Goal: Task Accomplishment & Management: Complete application form

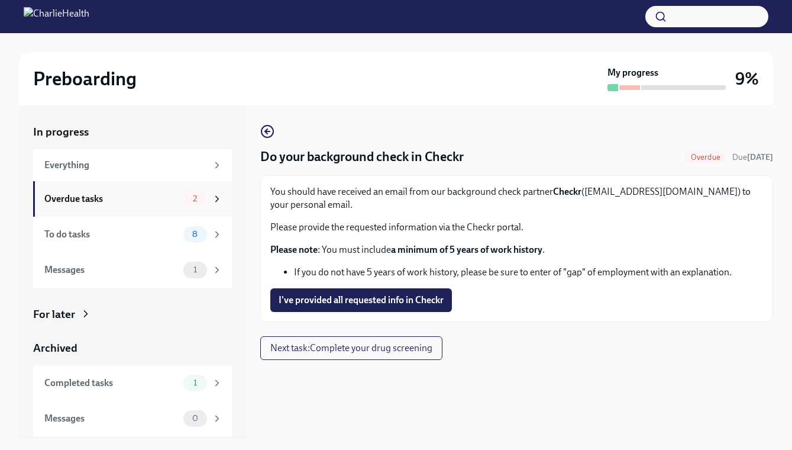
click at [178, 199] on div "Overdue tasks" at bounding box center [111, 198] width 134 height 13
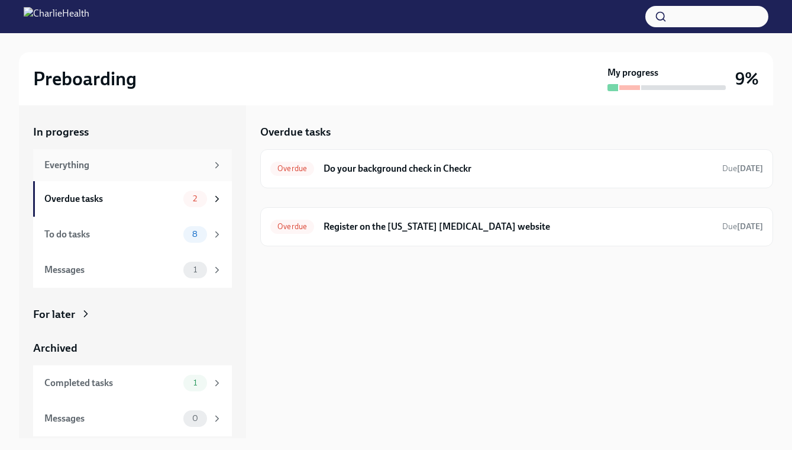
click at [224, 156] on div "Everything" at bounding box center [132, 165] width 199 height 32
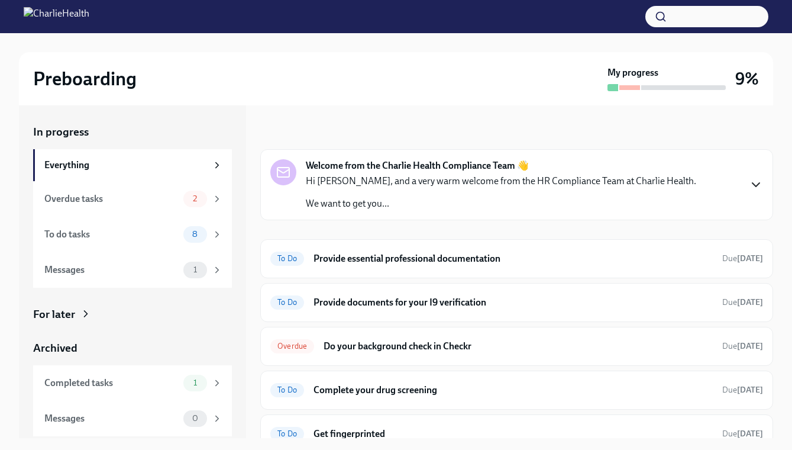
click at [758, 185] on icon "button" at bounding box center [756, 184] width 14 height 14
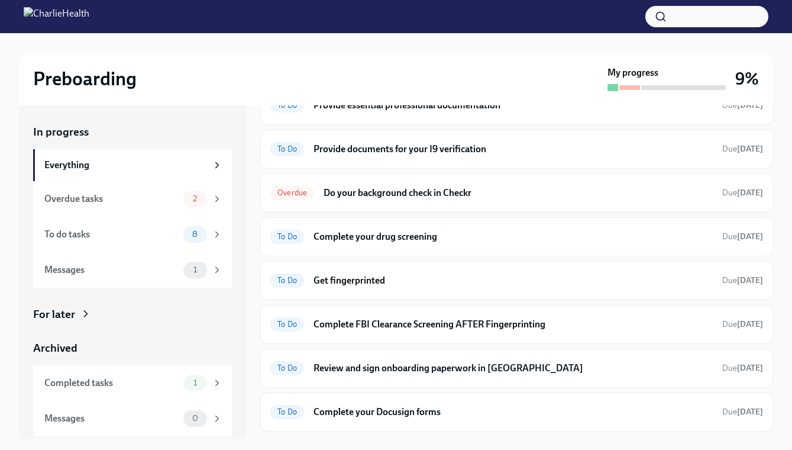
scroll to position [284, 0]
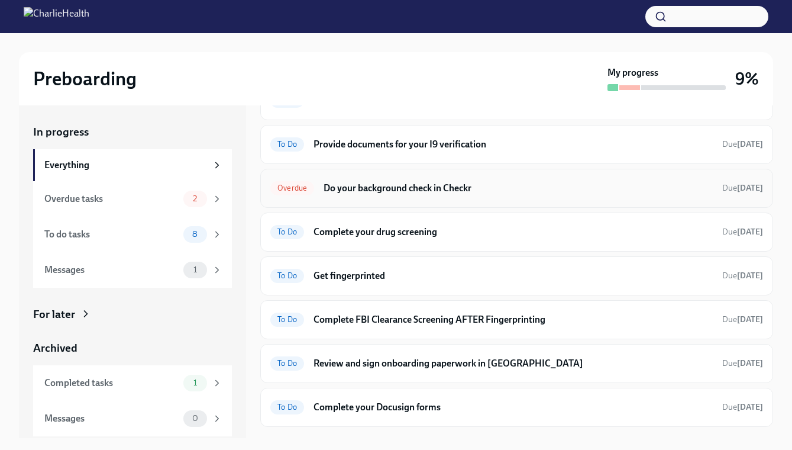
click at [429, 195] on h6 "Do your background check in Checkr" at bounding box center [518, 188] width 389 height 13
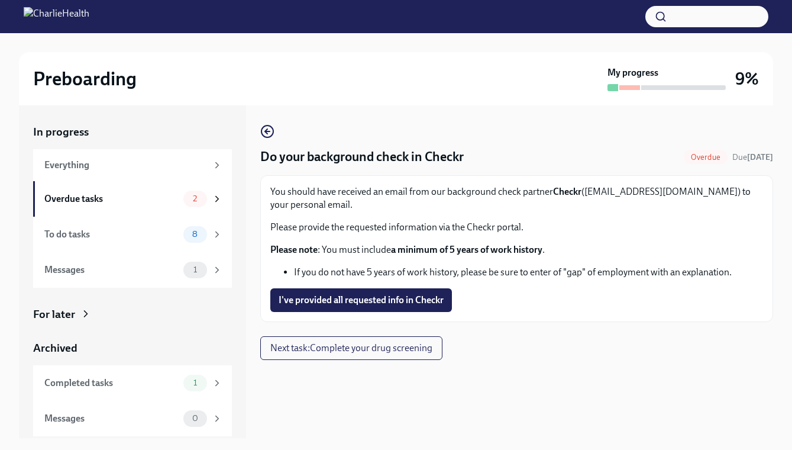
scroll to position [21, 0]
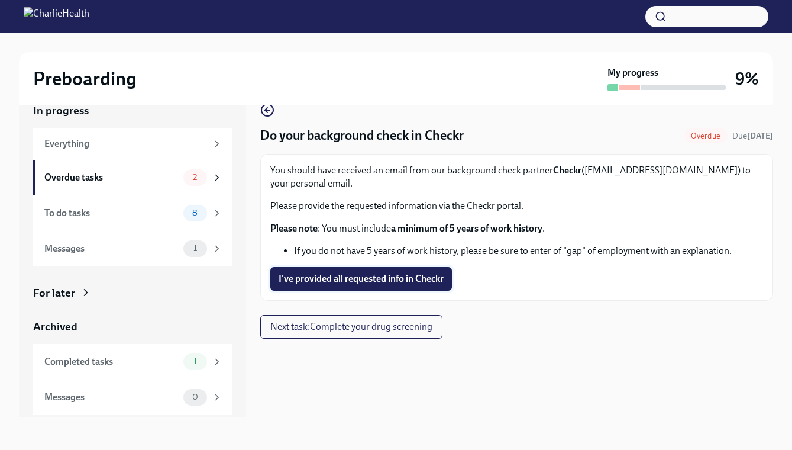
click at [390, 280] on span "I've provided all requested info in Checkr" at bounding box center [361, 279] width 165 height 12
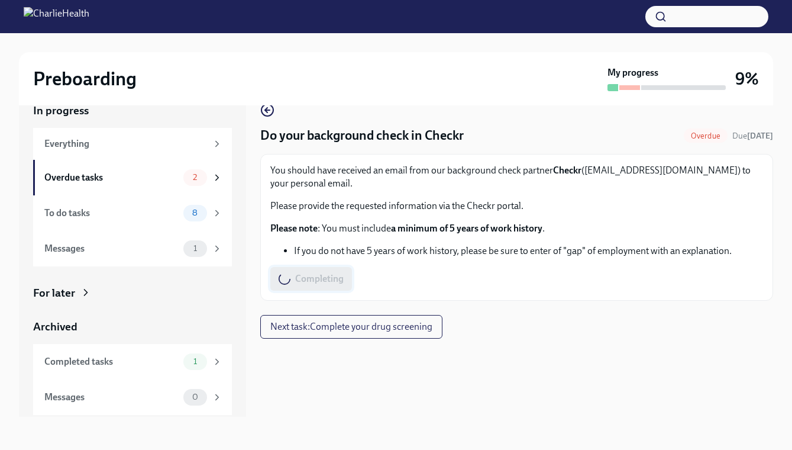
scroll to position [0, 0]
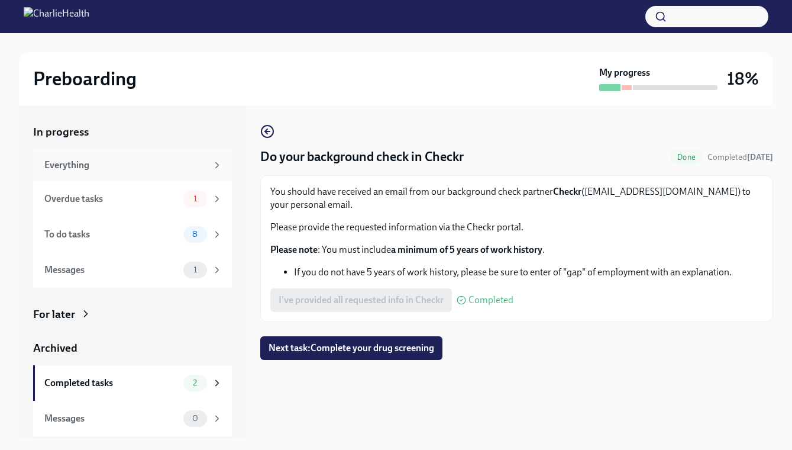
click at [80, 160] on div "Everything" at bounding box center [125, 165] width 163 height 13
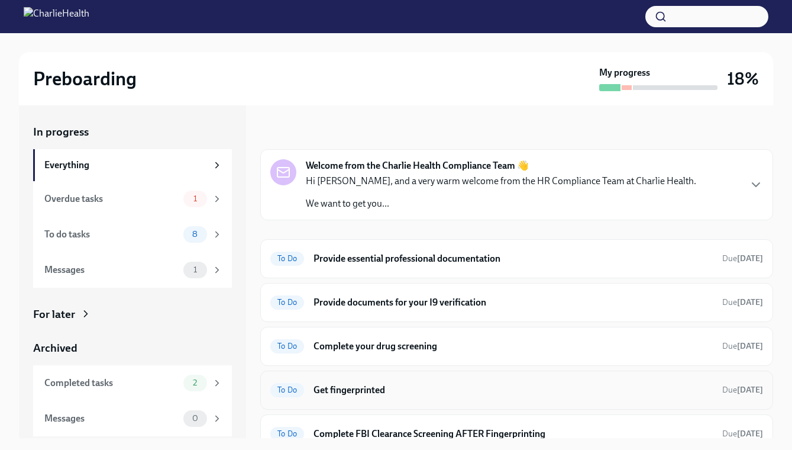
scroll to position [218, 0]
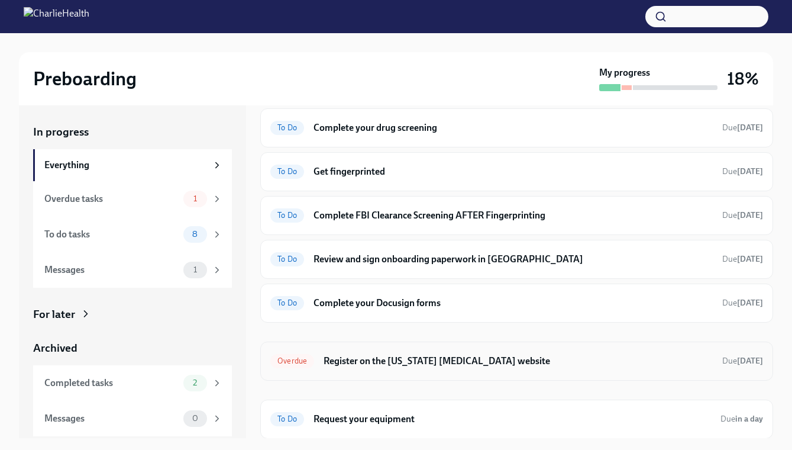
click at [370, 361] on h6 "Register on the [US_STATE] [MEDICAL_DATA] website" at bounding box center [518, 360] width 389 height 13
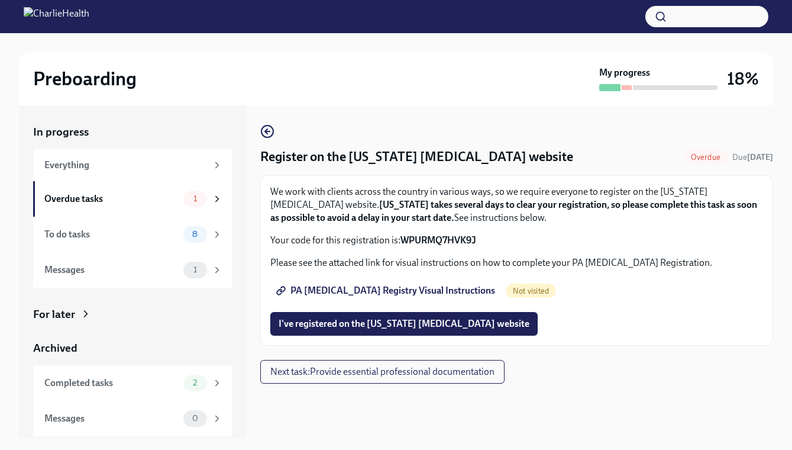
click at [404, 295] on span "PA [MEDICAL_DATA] Registry Visual Instructions" at bounding box center [387, 291] width 217 height 12
drag, startPoint x: 483, startPoint y: 238, endPoint x: 403, endPoint y: 244, distance: 79.5
click at [403, 244] on p "Your code for this registration is: WPURMQ7HVK9J" at bounding box center [516, 240] width 493 height 13
copy strong "WPURMQ7HVK9J"
click at [376, 322] on span "I've registered on the [US_STATE] [MEDICAL_DATA] website" at bounding box center [404, 324] width 251 height 12
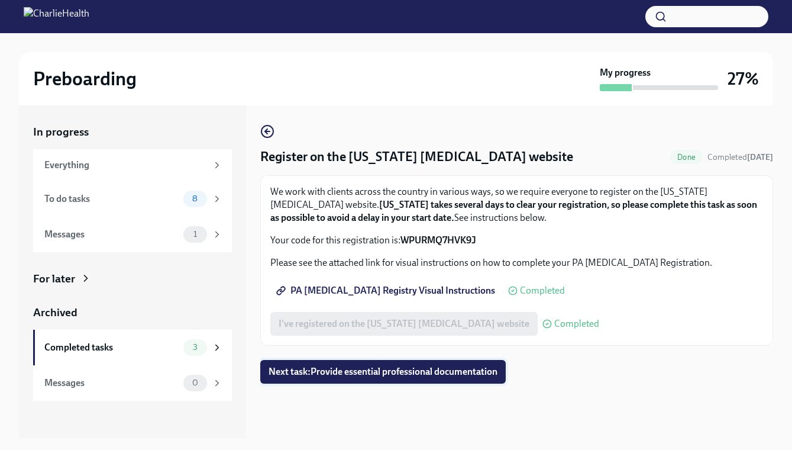
click at [361, 367] on span "Next task : Provide essential professional documentation" at bounding box center [383, 372] width 229 height 12
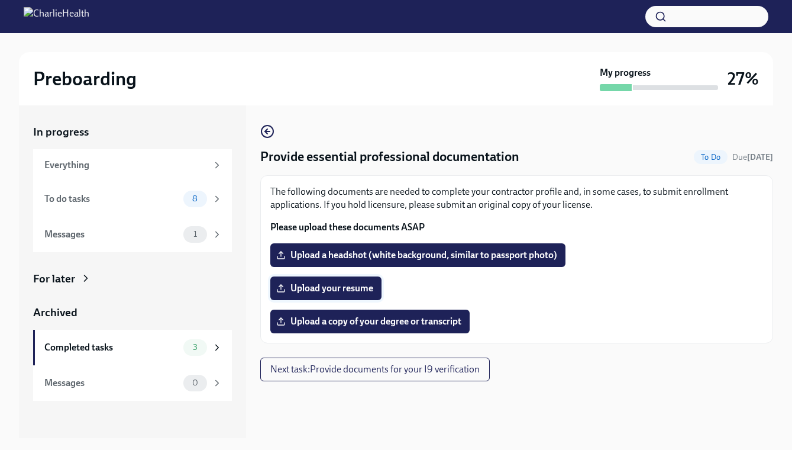
click at [339, 292] on span "Upload your resume" at bounding box center [326, 288] width 95 height 12
click at [0, 0] on input "Upload your resume" at bounding box center [0, 0] width 0 height 0
click at [341, 282] on span "Upload your resume" at bounding box center [326, 288] width 95 height 12
click at [0, 0] on input "Upload your resume" at bounding box center [0, 0] width 0 height 0
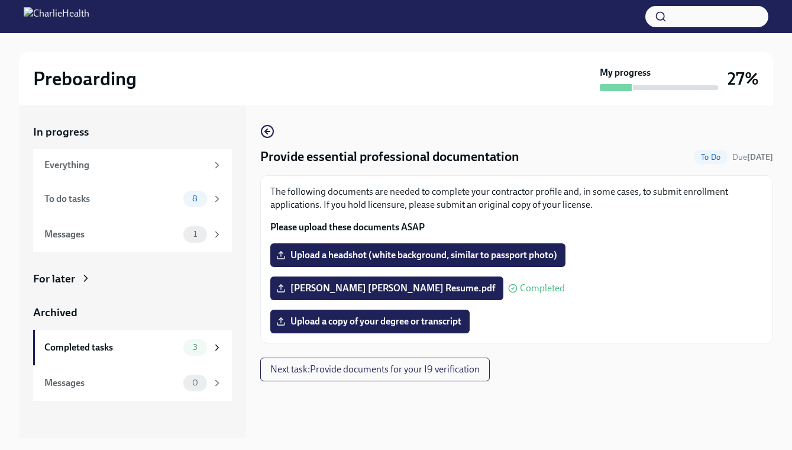
scroll to position [21, 0]
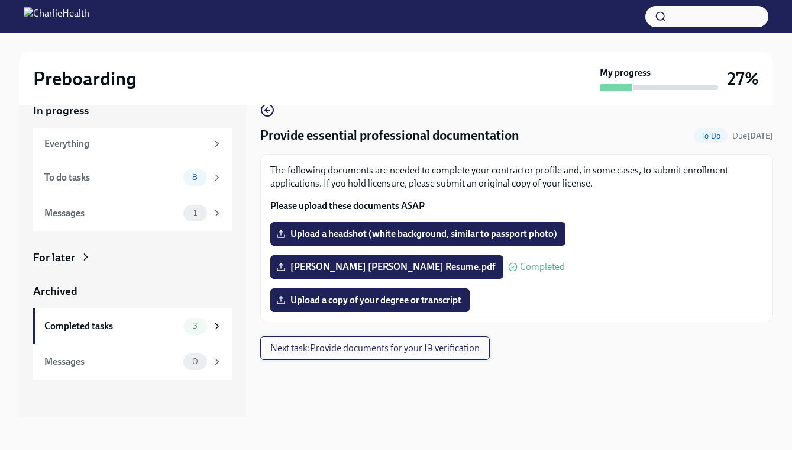
click at [367, 353] on span "Next task : Provide documents for your I9 verification" at bounding box center [374, 348] width 209 height 12
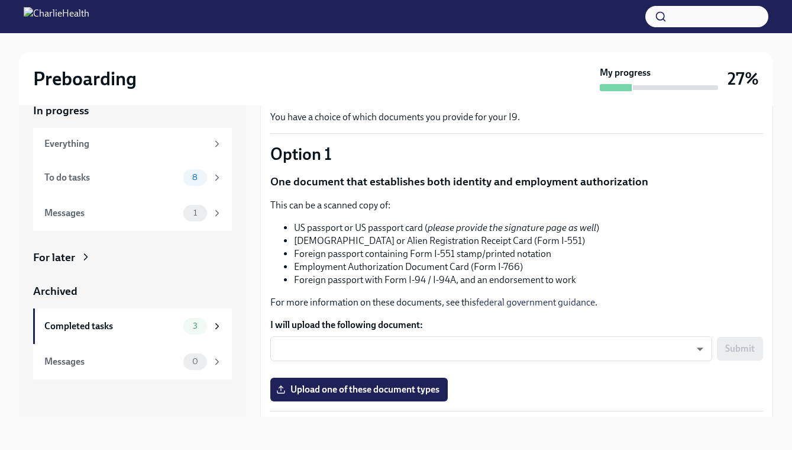
scroll to position [54, 0]
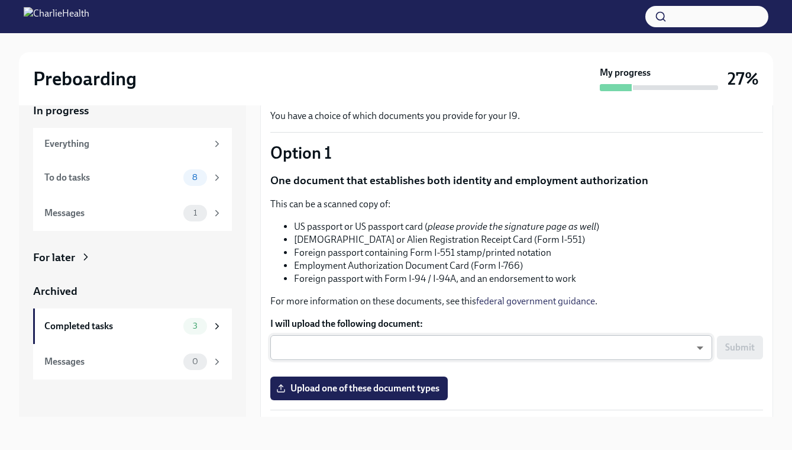
click at [424, 342] on body "Preboarding My progress 27% In progress Everything To do tasks 8 Messages 1 For…" at bounding box center [396, 260] width 792 height 562
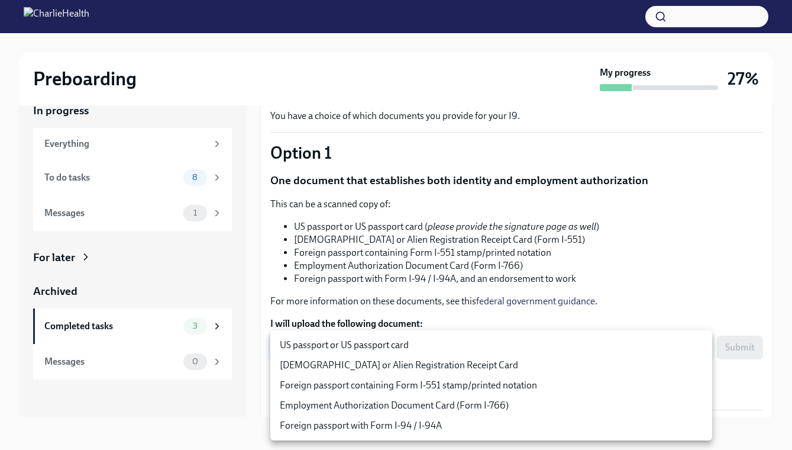
click at [373, 350] on li "US passport or US passport card" at bounding box center [491, 345] width 442 height 20
type input "KnYOjnC8x"
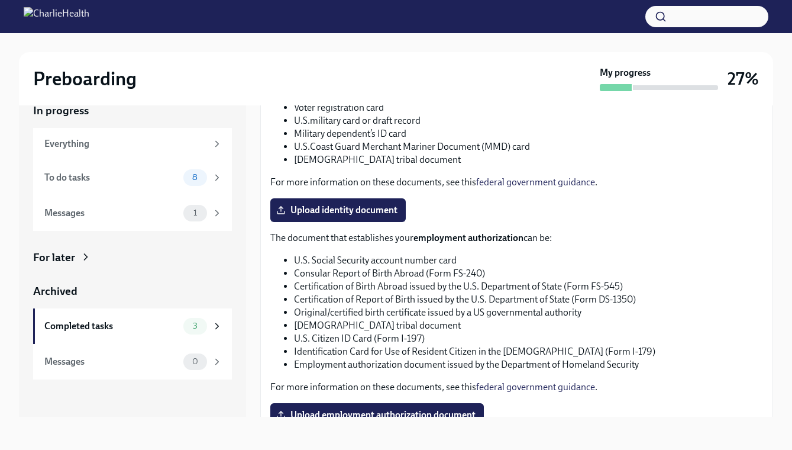
scroll to position [563, 0]
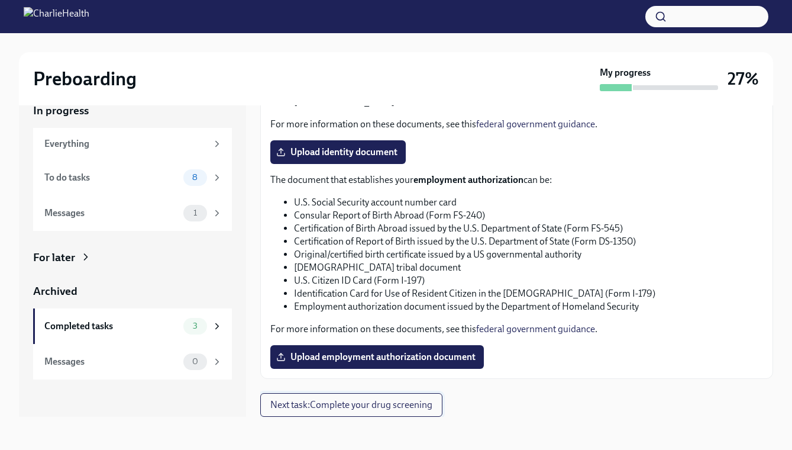
click at [361, 398] on button "Next task : Complete your drug screening" at bounding box center [351, 405] width 182 height 24
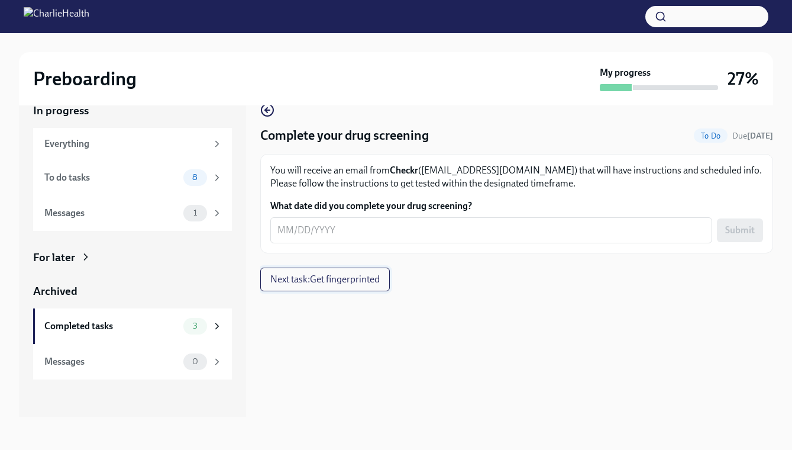
click at [328, 286] on button "Next task : Get fingerprinted" at bounding box center [325, 279] width 130 height 24
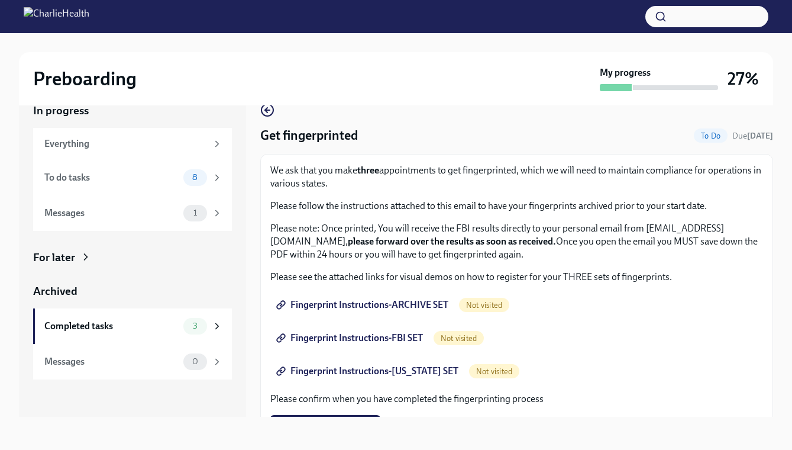
click at [388, 308] on span "Fingerprint Instructions-ARCHIVE SET" at bounding box center [364, 305] width 170 height 12
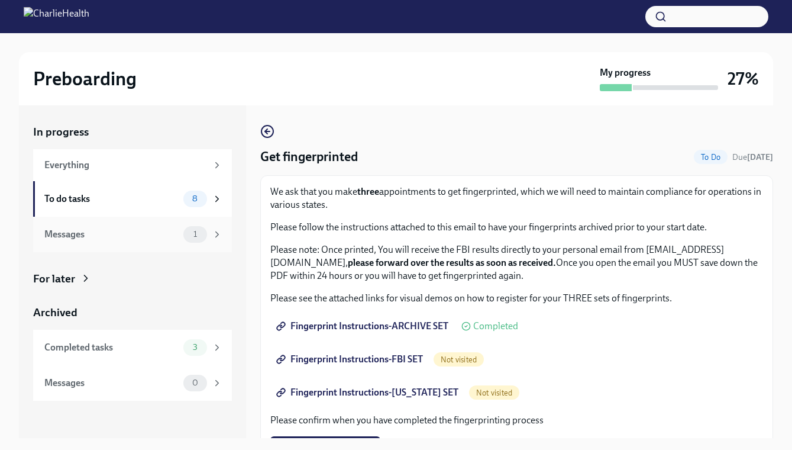
click at [202, 226] on div "1" at bounding box center [202, 234] width 39 height 17
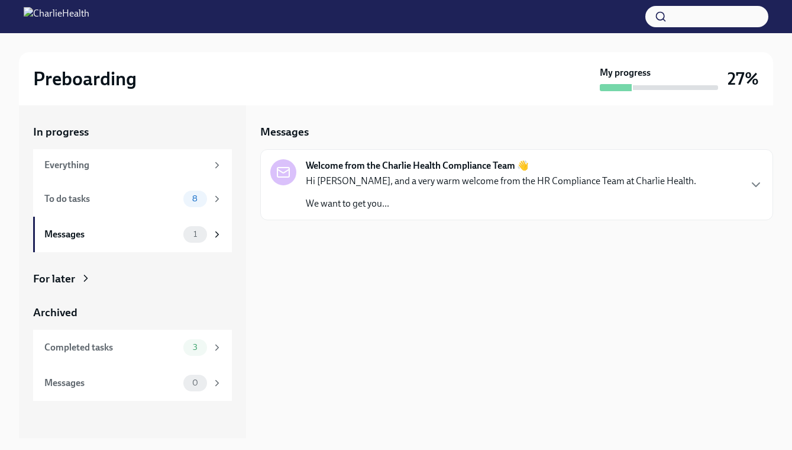
click at [237, 193] on div "In progress Everything To do tasks 8 Messages 1 For later Archived Completed ta…" at bounding box center [132, 271] width 227 height 332
click at [220, 193] on icon at bounding box center [217, 198] width 11 height 11
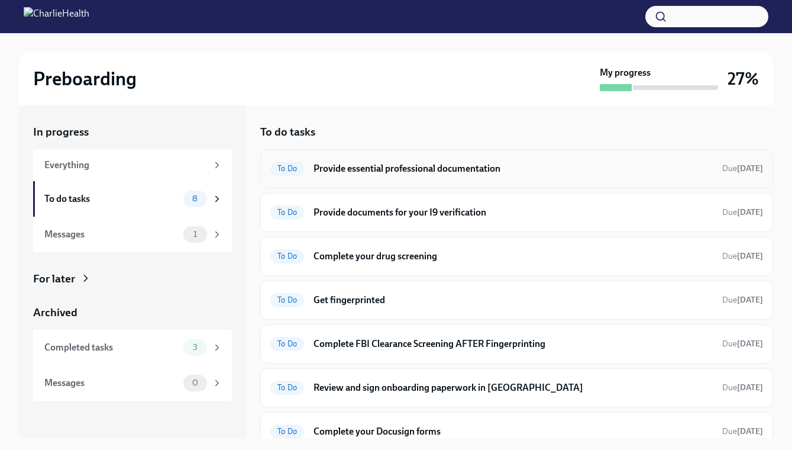
click at [338, 164] on h6 "Provide essential professional documentation" at bounding box center [513, 168] width 399 height 13
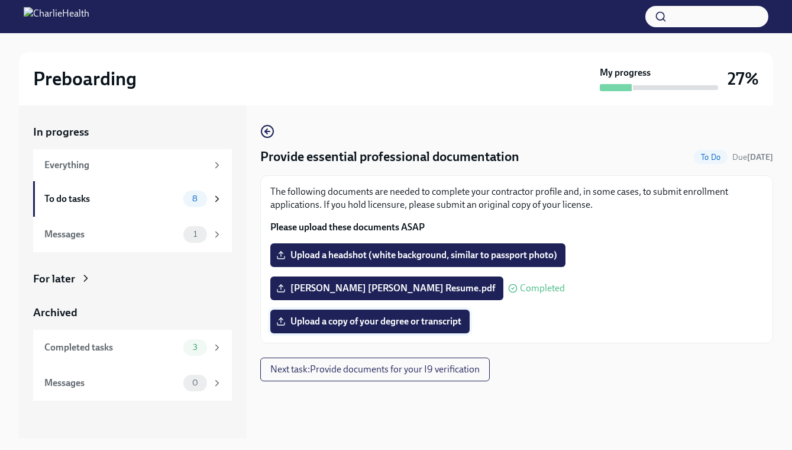
click at [354, 330] on label "Upload a copy of your degree or transcript" at bounding box center [369, 321] width 199 height 24
click at [0, 0] on input "Upload a copy of your degree or transcript" at bounding box center [0, 0] width 0 height 0
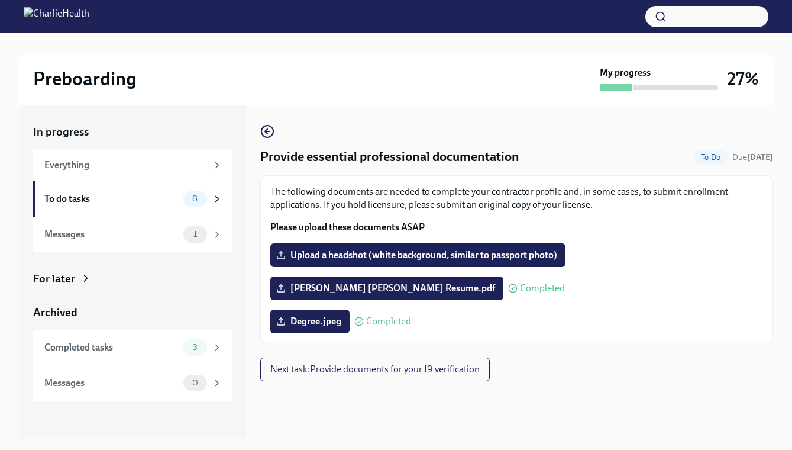
scroll to position [21, 0]
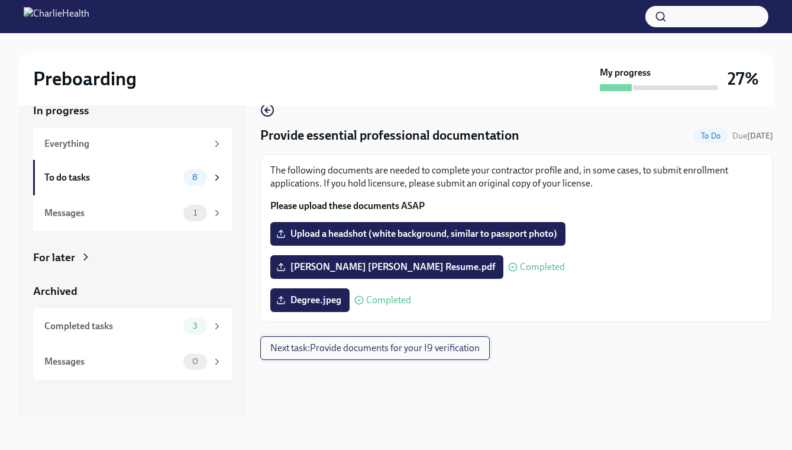
click at [350, 351] on span "Next task : Provide documents for your I9 verification" at bounding box center [374, 348] width 209 height 12
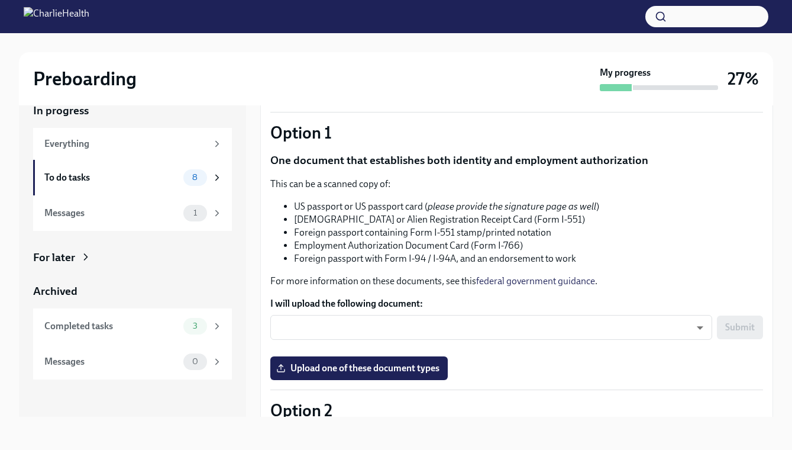
scroll to position [77, 0]
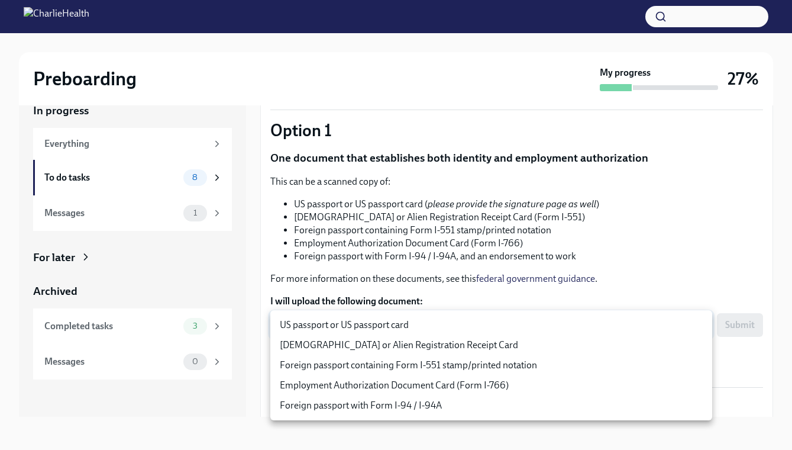
click at [360, 321] on body "Preboarding My progress 27% In progress Everything To do tasks 8 Messages 1 For…" at bounding box center [396, 260] width 792 height 562
click at [354, 326] on li "US passport or US passport card" at bounding box center [491, 325] width 442 height 20
type input "KnYOjnC8x"
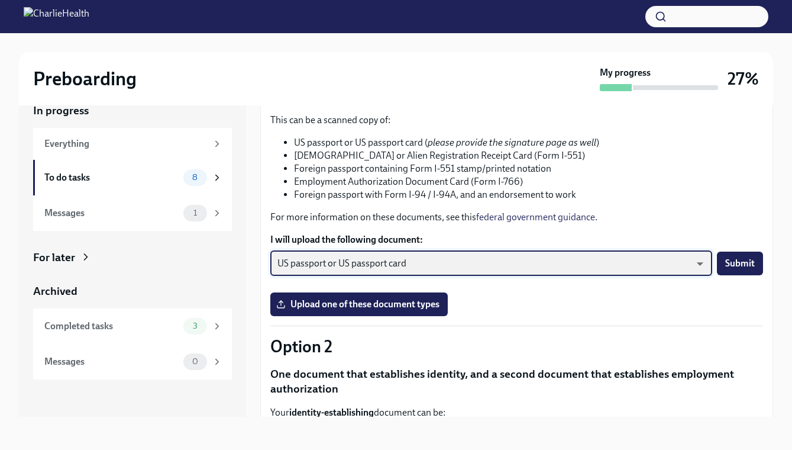
scroll to position [139, 0]
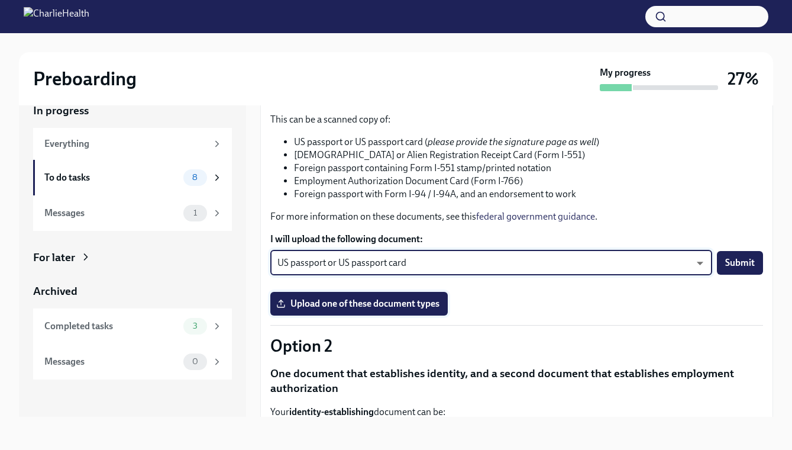
click at [374, 303] on span "Upload one of these document types" at bounding box center [359, 304] width 161 height 12
click at [0, 0] on input "Upload one of these document types" at bounding box center [0, 0] width 0 height 0
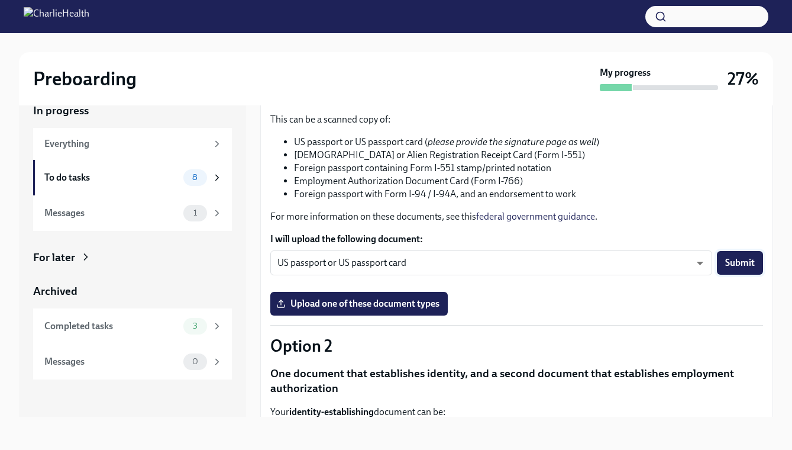
click at [750, 261] on span "Submit" at bounding box center [740, 263] width 30 height 12
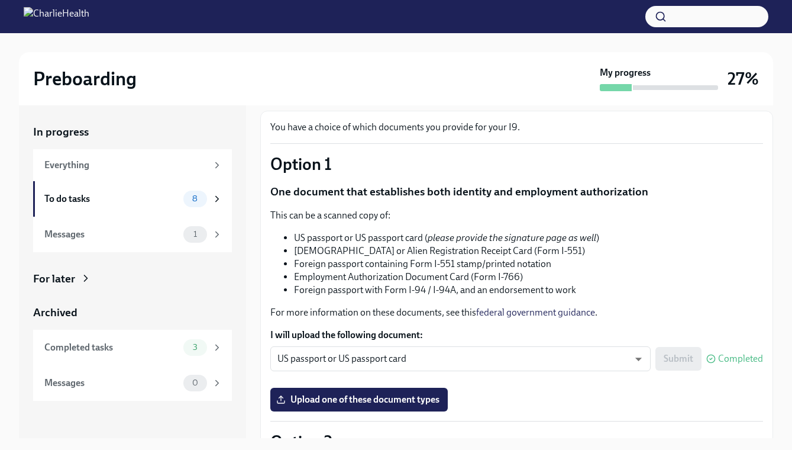
scroll to position [58, 0]
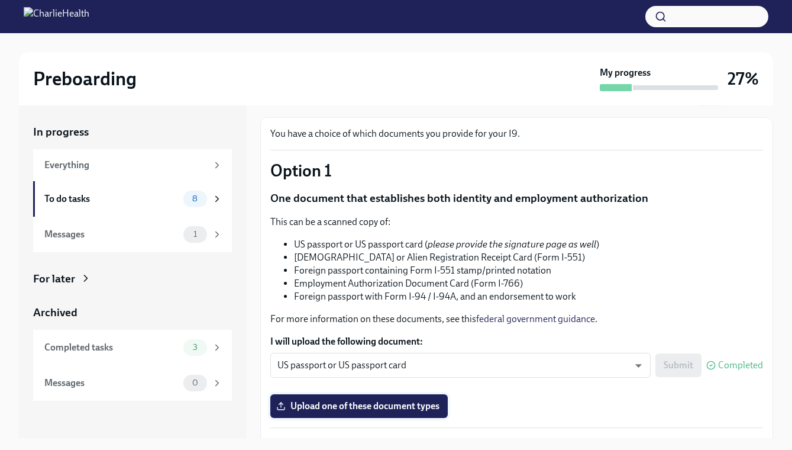
click at [406, 402] on span "Upload one of these document types" at bounding box center [359, 406] width 161 height 12
click at [0, 0] on input "Upload one of these document types" at bounding box center [0, 0] width 0 height 0
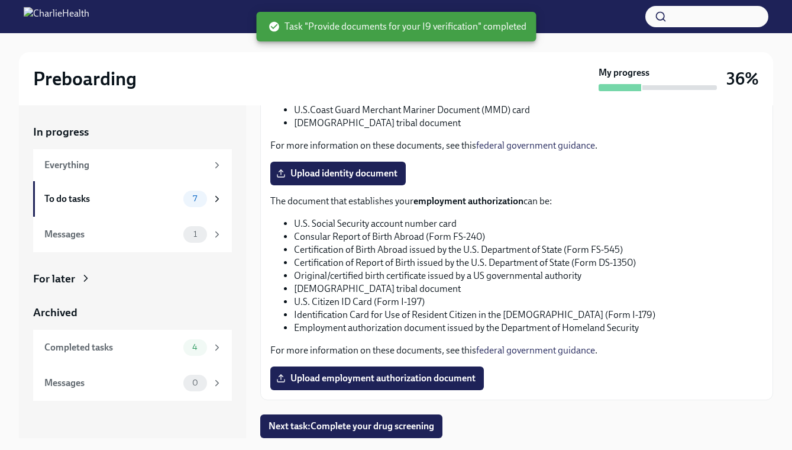
scroll to position [21, 0]
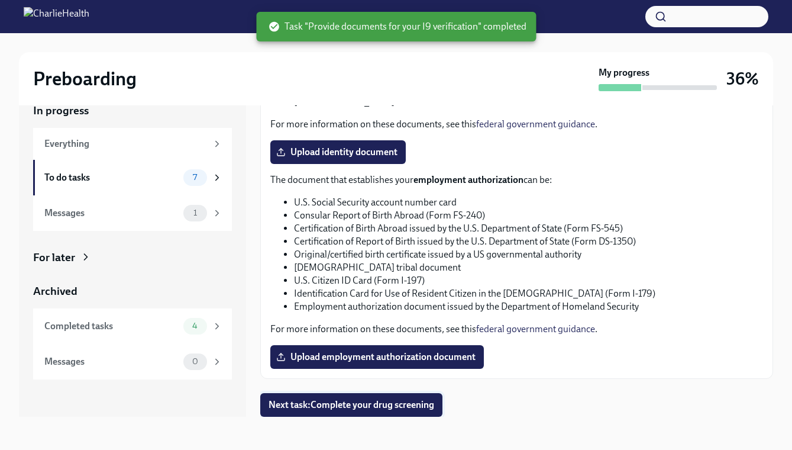
click at [392, 406] on span "Next task : Complete your drug screening" at bounding box center [352, 405] width 166 height 12
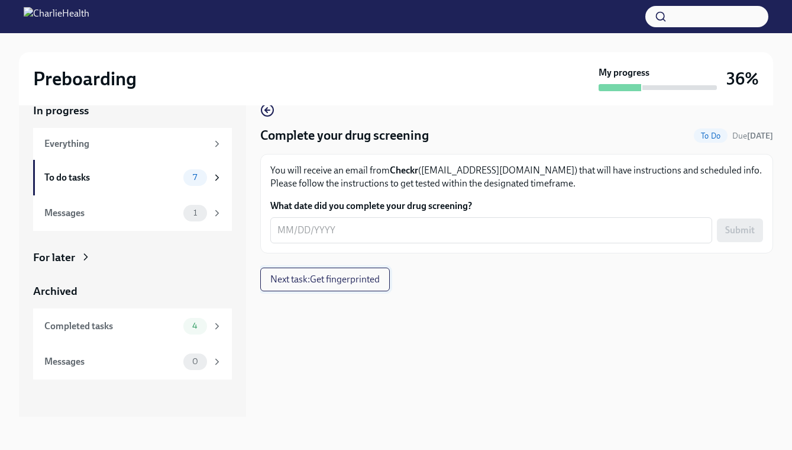
click at [316, 279] on span "Next task : Get fingerprinted" at bounding box center [324, 279] width 109 height 12
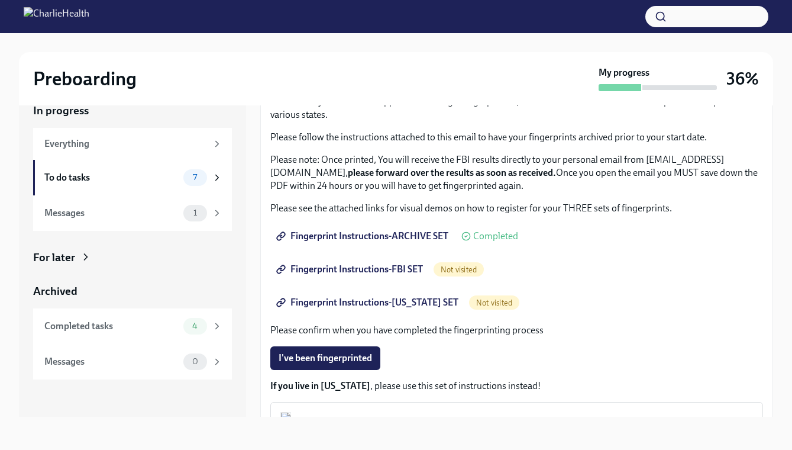
scroll to position [70, 0]
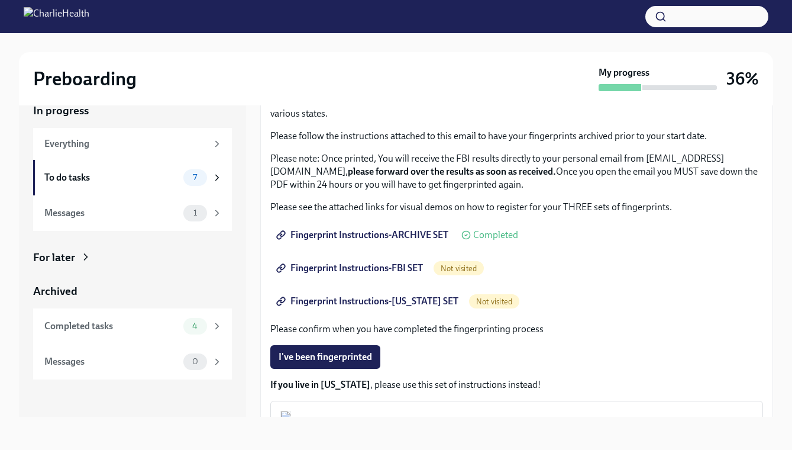
click at [422, 234] on span "Fingerprint Instructions-ARCHIVE SET" at bounding box center [364, 235] width 170 height 12
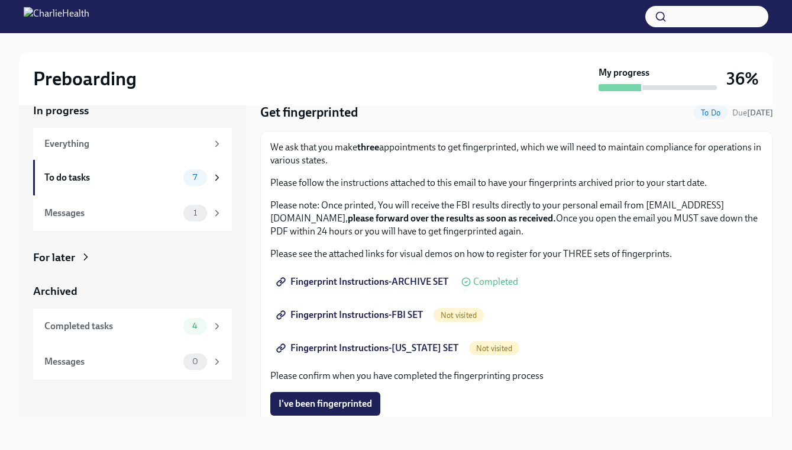
scroll to position [17, 0]
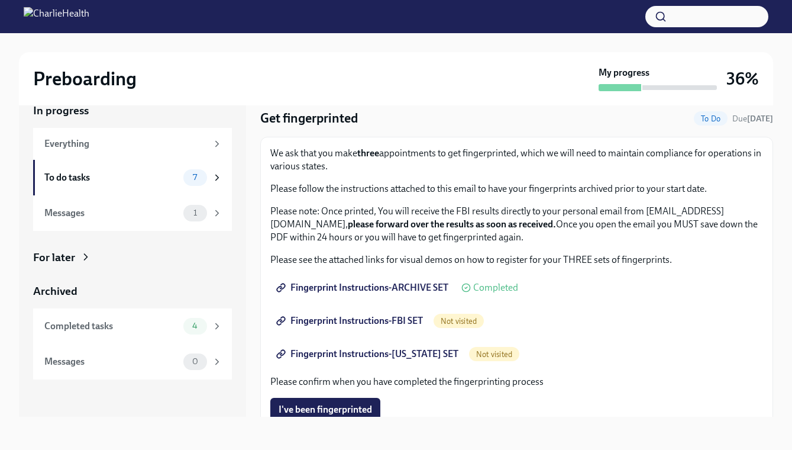
click at [340, 321] on span "Fingerprint Instructions-FBI SET" at bounding box center [351, 321] width 144 height 12
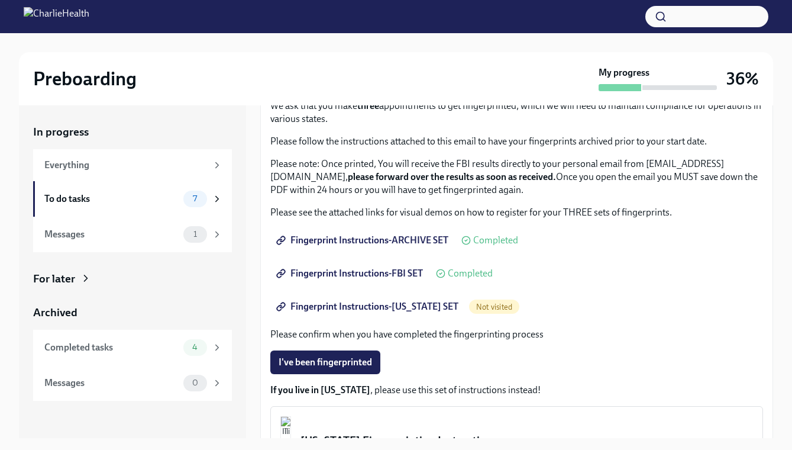
scroll to position [103, 0]
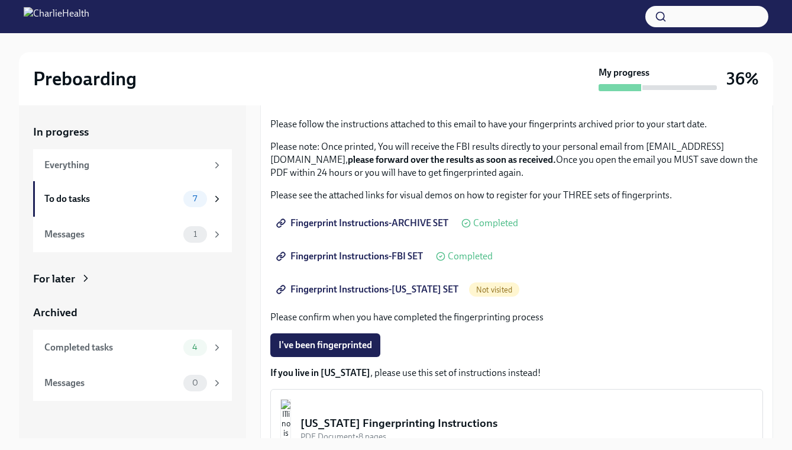
click at [334, 287] on span "Fingerprint Instructions-[US_STATE] SET" at bounding box center [369, 289] width 180 height 12
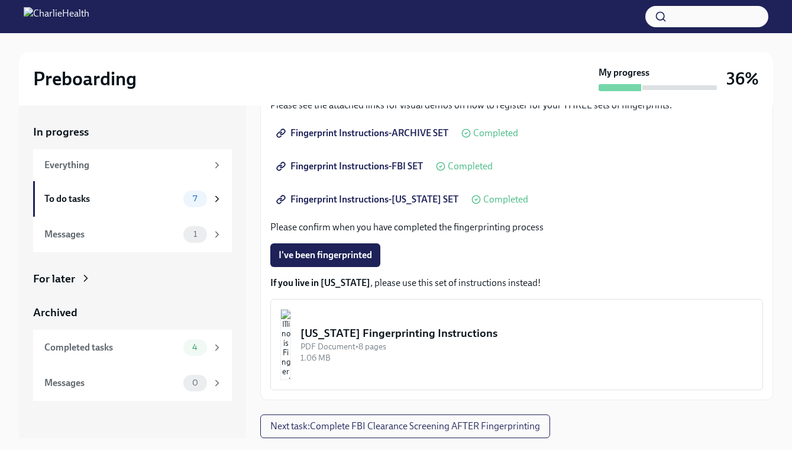
scroll to position [0, 0]
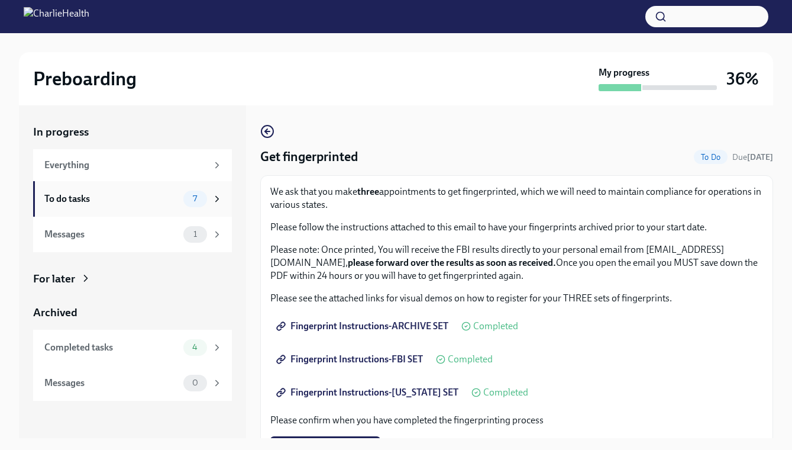
click at [141, 194] on div "To do tasks" at bounding box center [111, 198] width 134 height 13
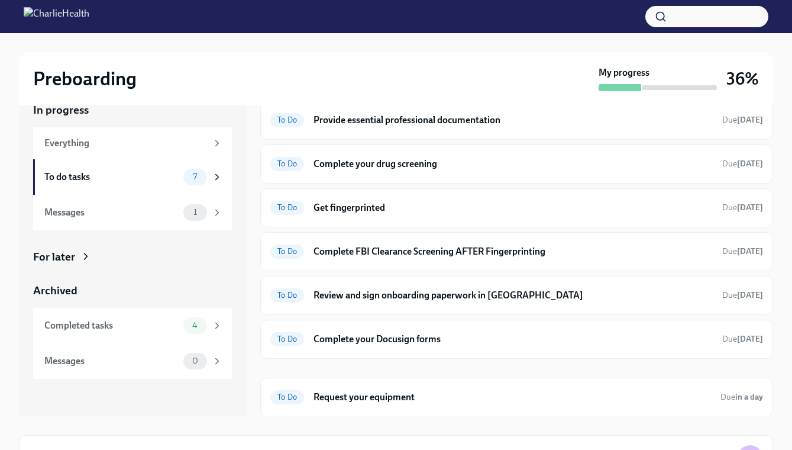
scroll to position [27, 0]
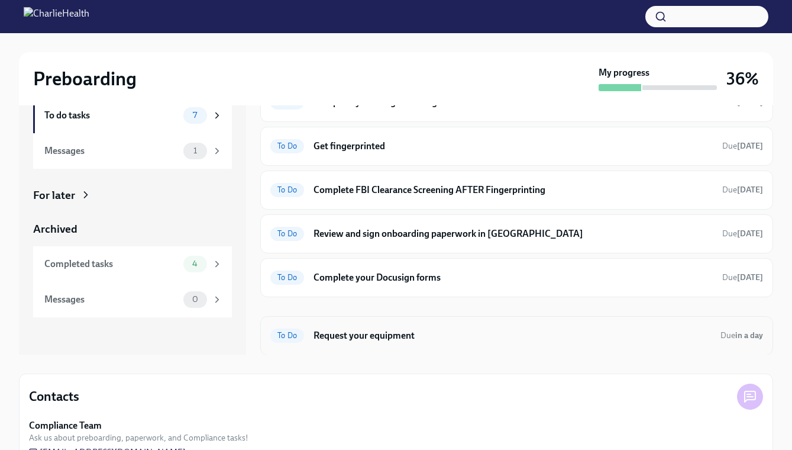
click at [341, 335] on h6 "Request your equipment" at bounding box center [513, 335] width 398 height 13
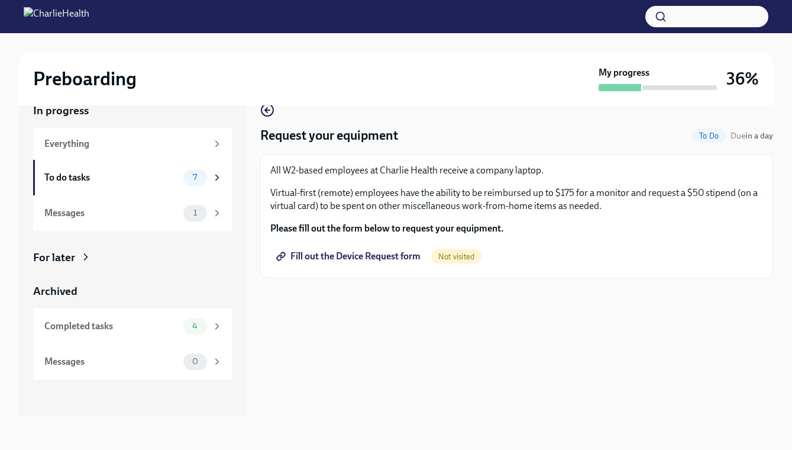
click at [369, 255] on span "Fill out the Device Request form" at bounding box center [350, 256] width 142 height 12
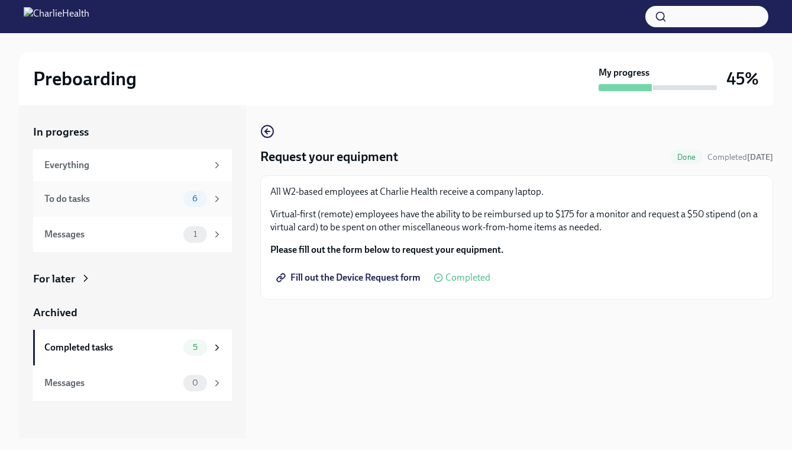
click at [162, 198] on div "To do tasks" at bounding box center [111, 198] width 134 height 13
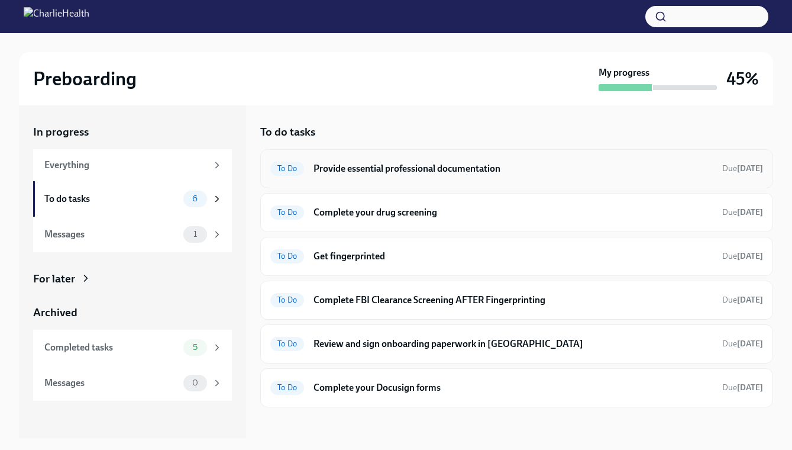
click at [415, 168] on h6 "Provide essential professional documentation" at bounding box center [513, 168] width 399 height 13
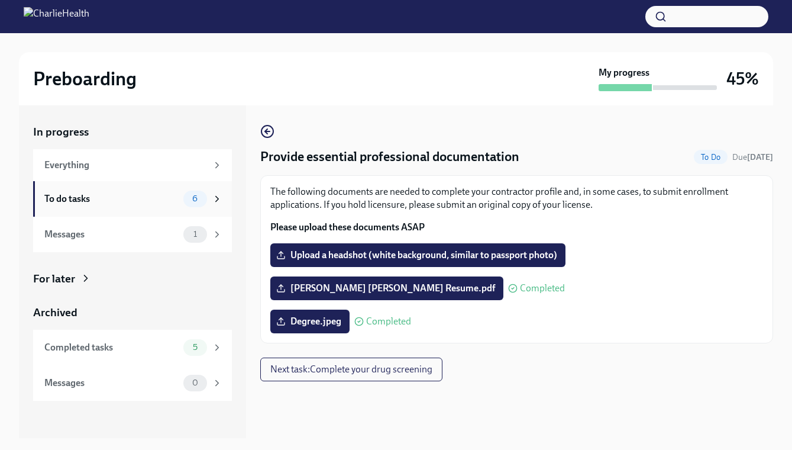
click at [172, 204] on div "To do tasks" at bounding box center [111, 198] width 134 height 13
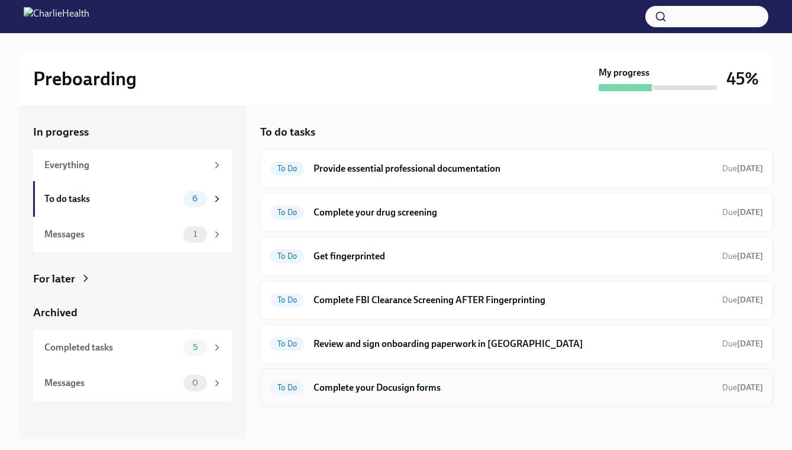
click at [369, 389] on h6 "Complete your Docusign forms" at bounding box center [513, 387] width 399 height 13
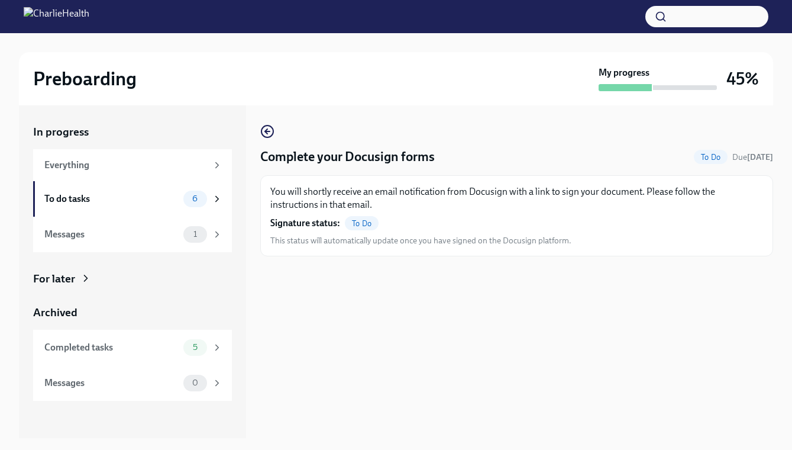
click at [395, 217] on div "You will shortly receive an email notification from Docusign with a link to sig…" at bounding box center [516, 215] width 493 height 61
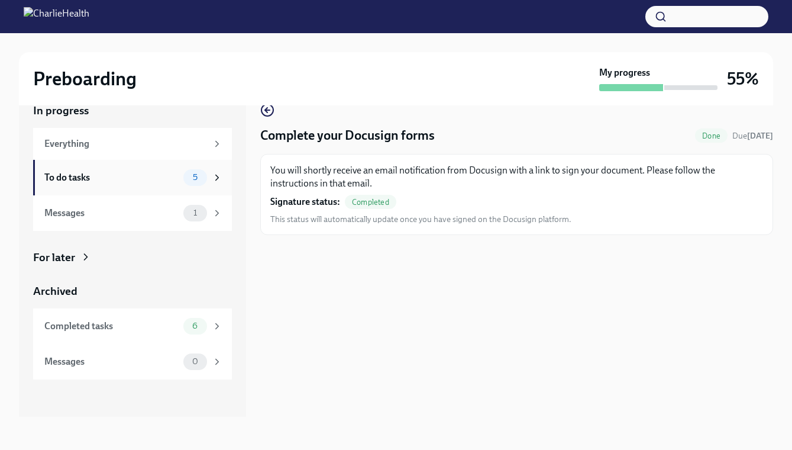
click at [167, 183] on div "To do tasks" at bounding box center [111, 177] width 134 height 13
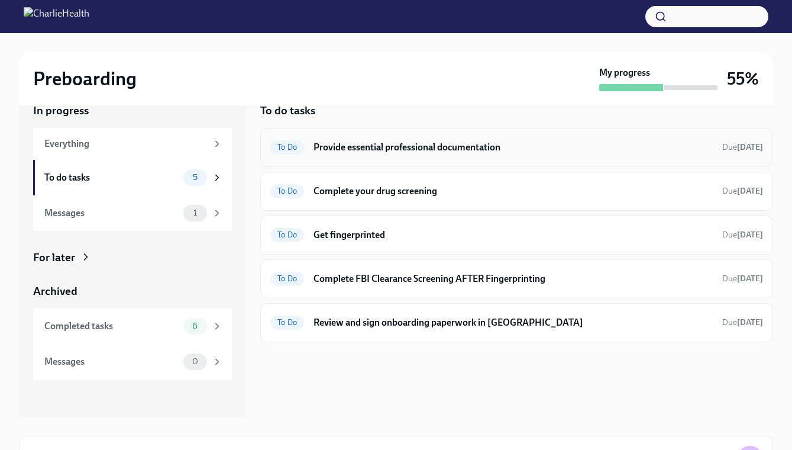
click at [366, 147] on h6 "Provide essential professional documentation" at bounding box center [513, 147] width 399 height 13
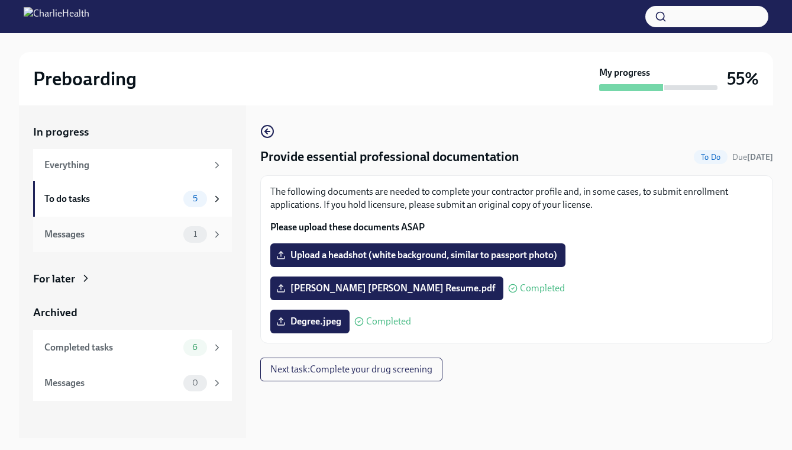
click at [93, 240] on div "Messages" at bounding box center [111, 234] width 134 height 13
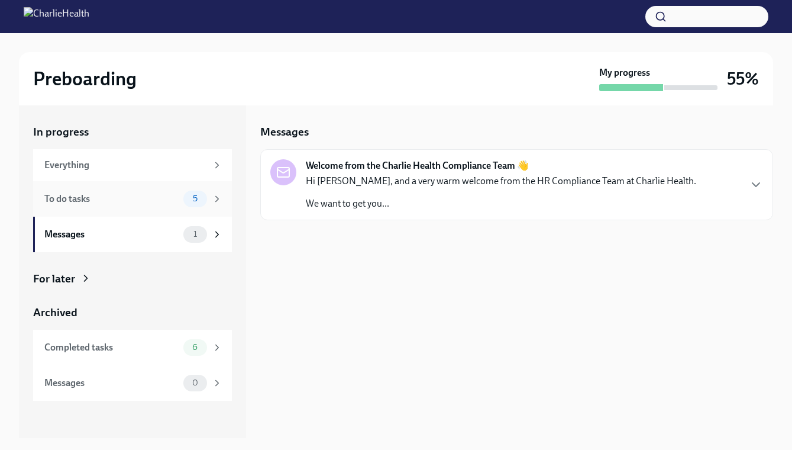
click at [123, 207] on div "To do tasks 5" at bounding box center [132, 198] width 199 height 35
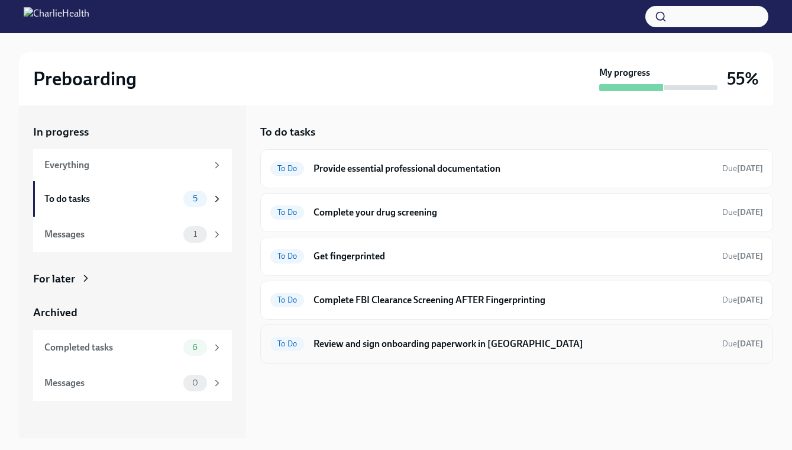
click at [380, 335] on div "To Do Review and sign onboarding paperwork in [GEOGRAPHIC_DATA] Due [DATE]" at bounding box center [516, 343] width 493 height 19
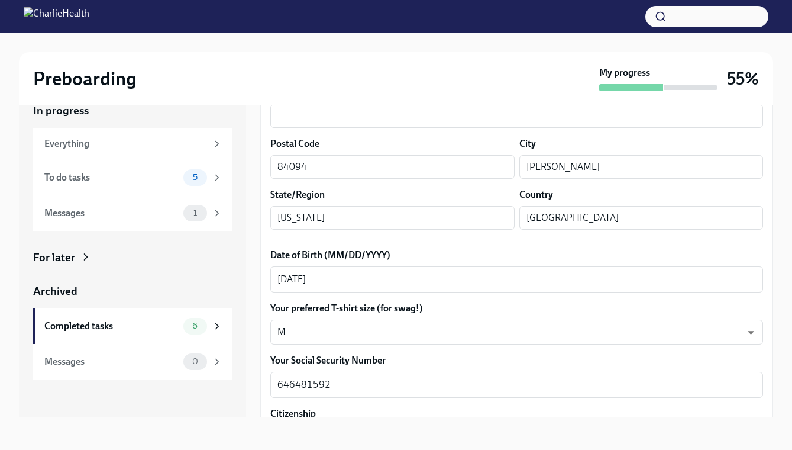
scroll to position [56, 0]
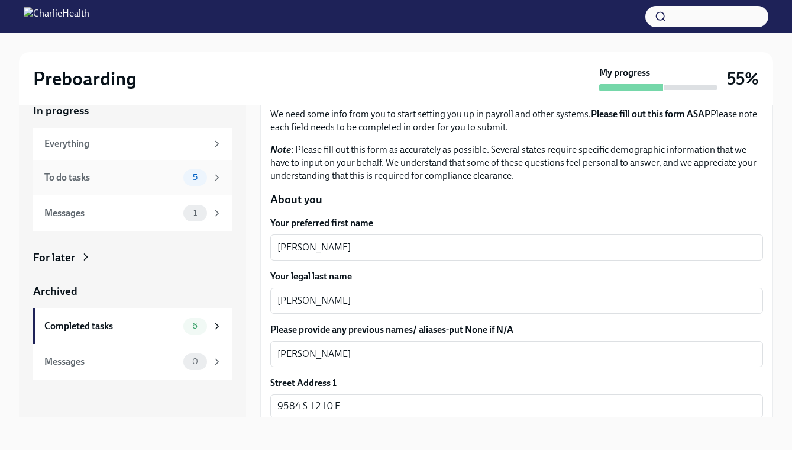
click at [98, 182] on div "To do tasks" at bounding box center [111, 177] width 134 height 13
